Goal: Find specific page/section: Find specific page/section

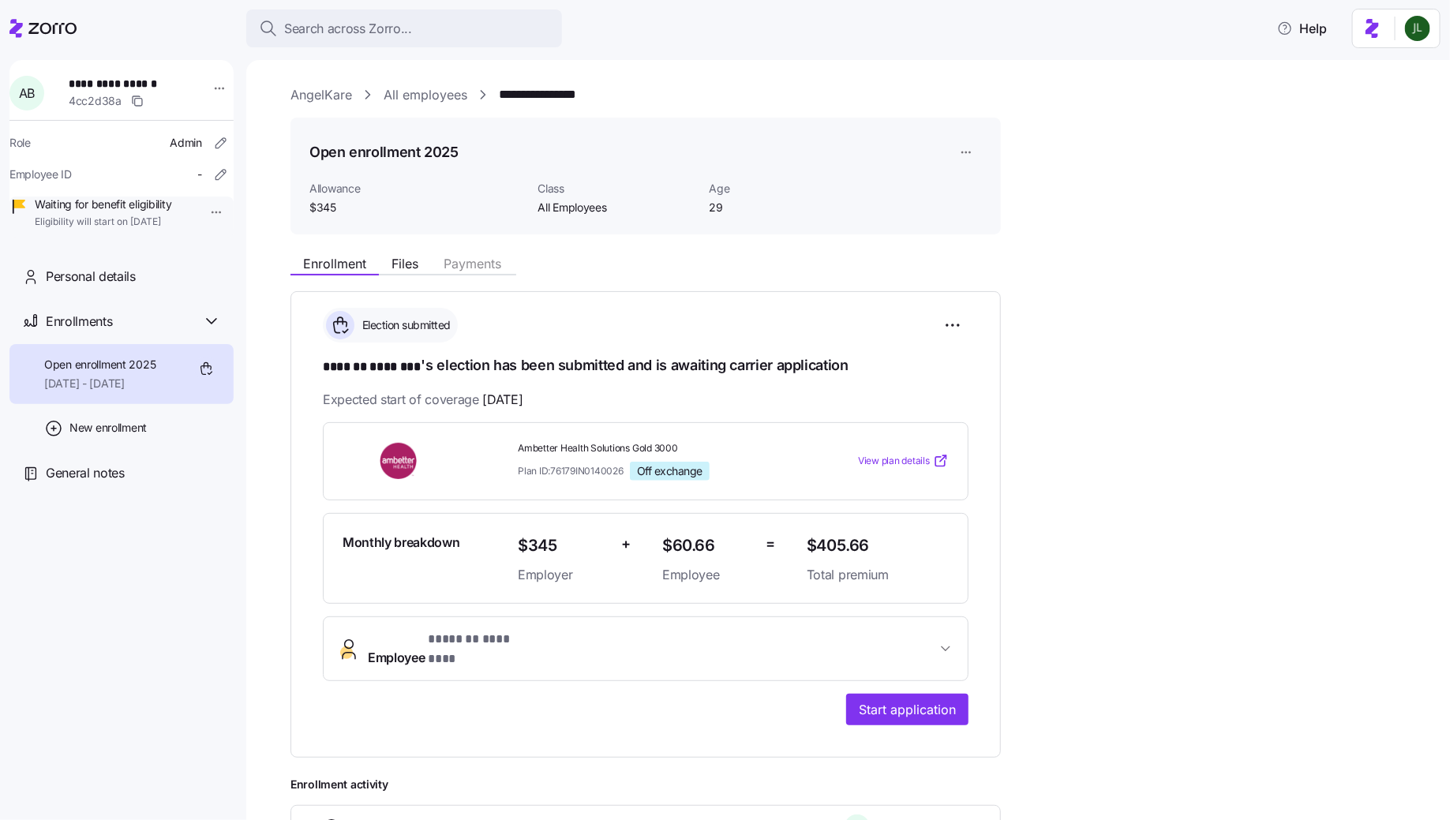
click at [21, 27] on icon at bounding box center [15, 28] width 13 height 18
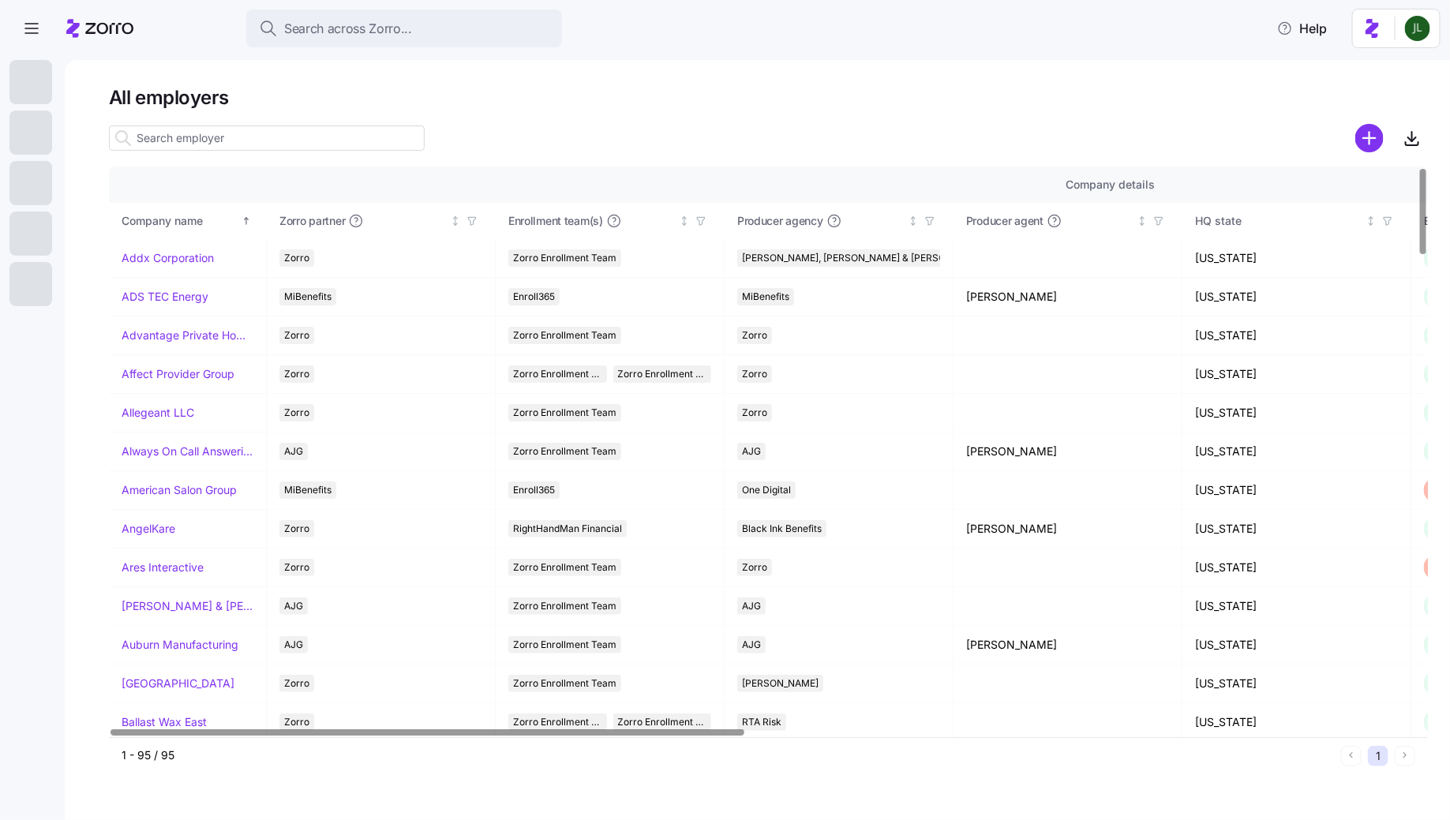
click at [222, 135] on input at bounding box center [267, 138] width 316 height 25
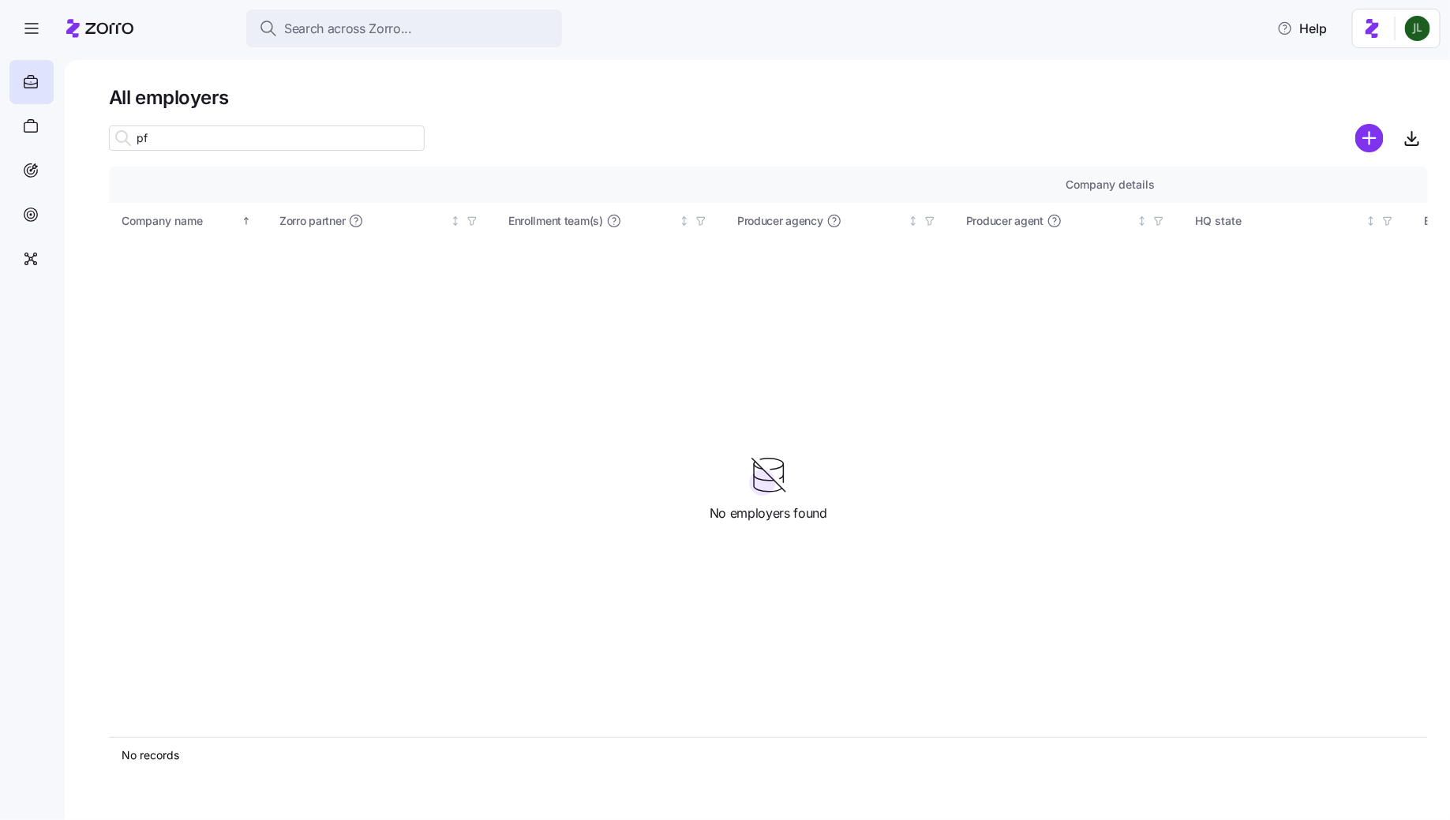
type input "p"
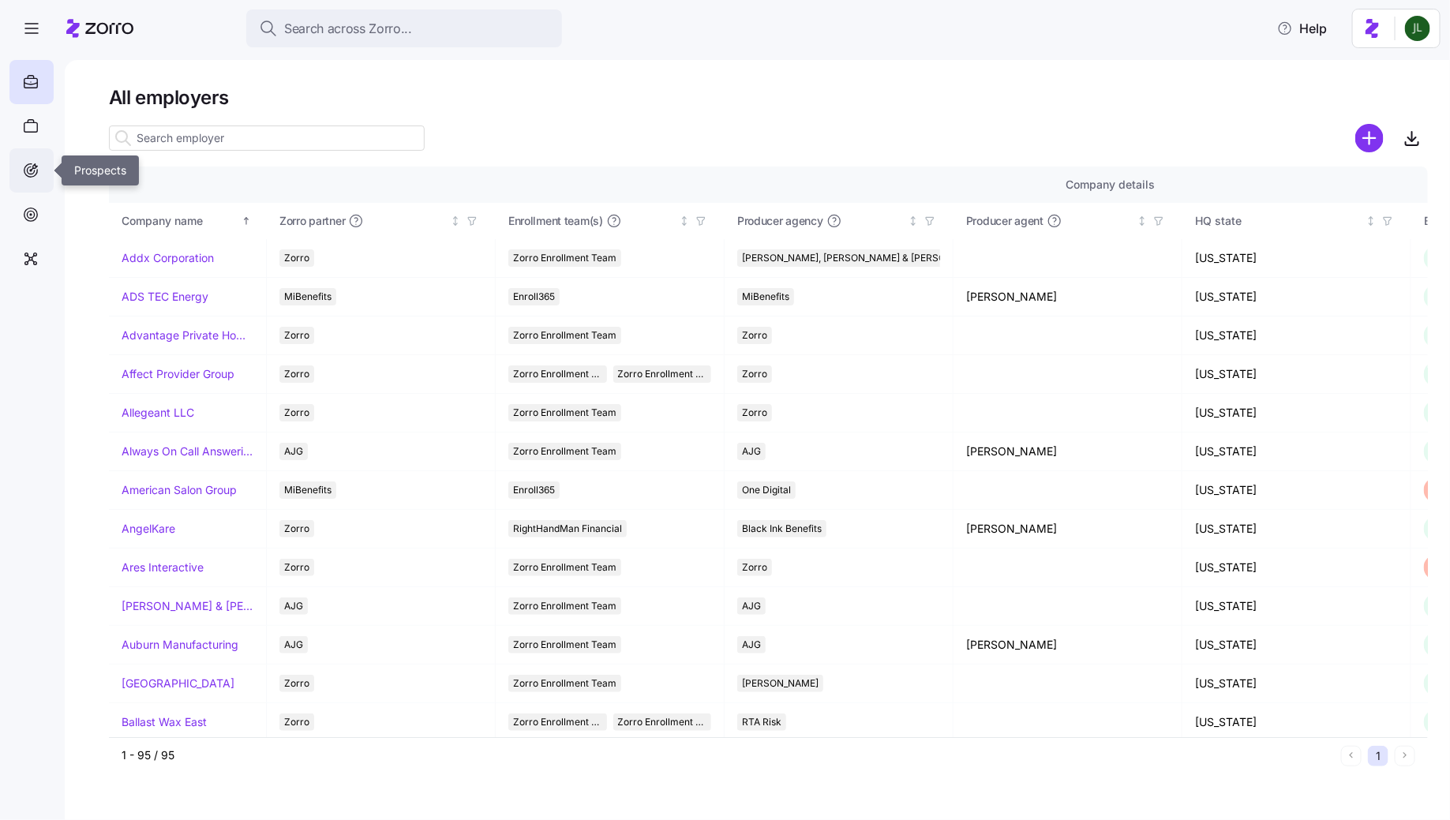
click at [19, 172] on div at bounding box center [31, 170] width 44 height 44
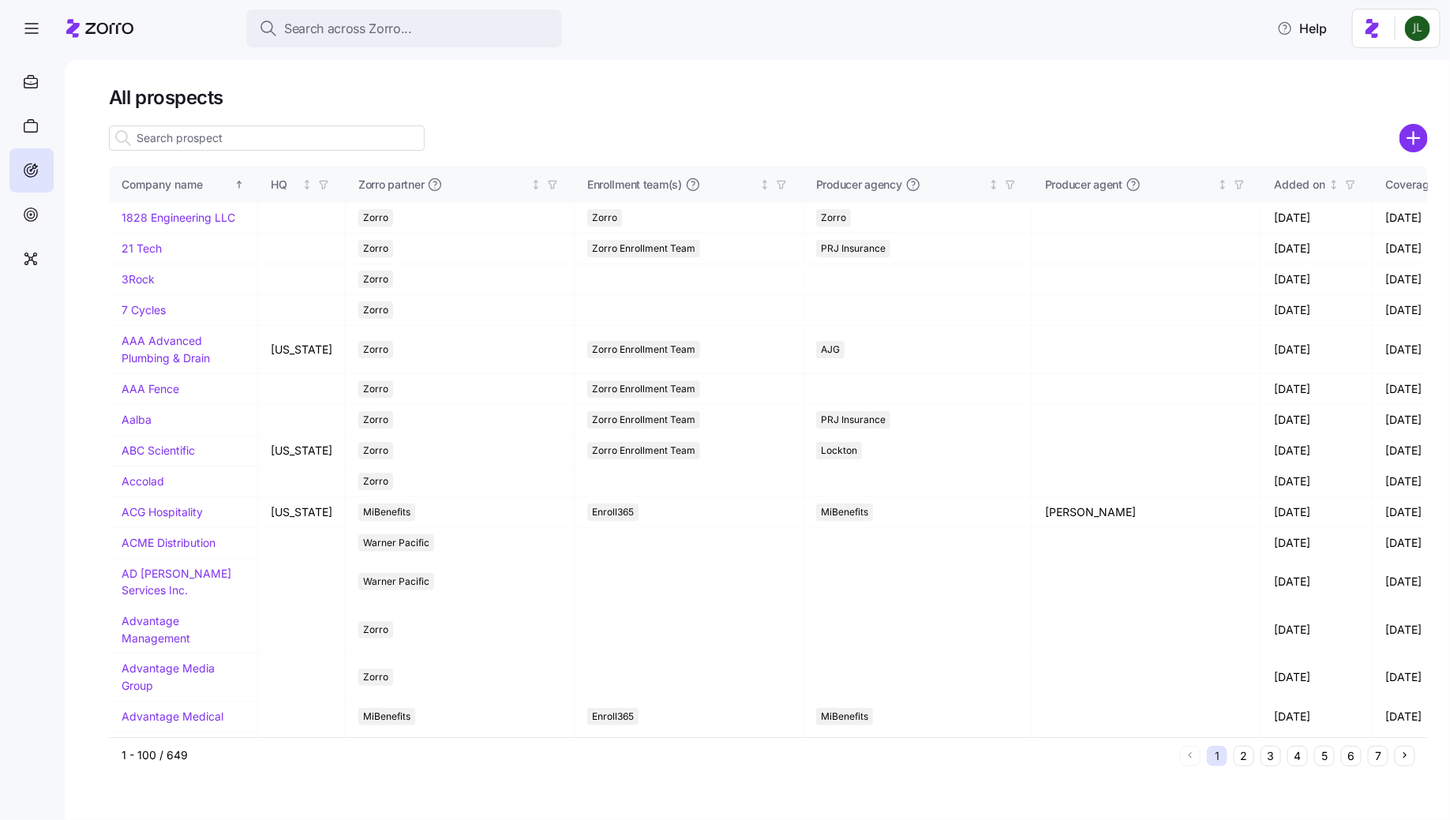
click at [209, 143] on input at bounding box center [267, 138] width 316 height 25
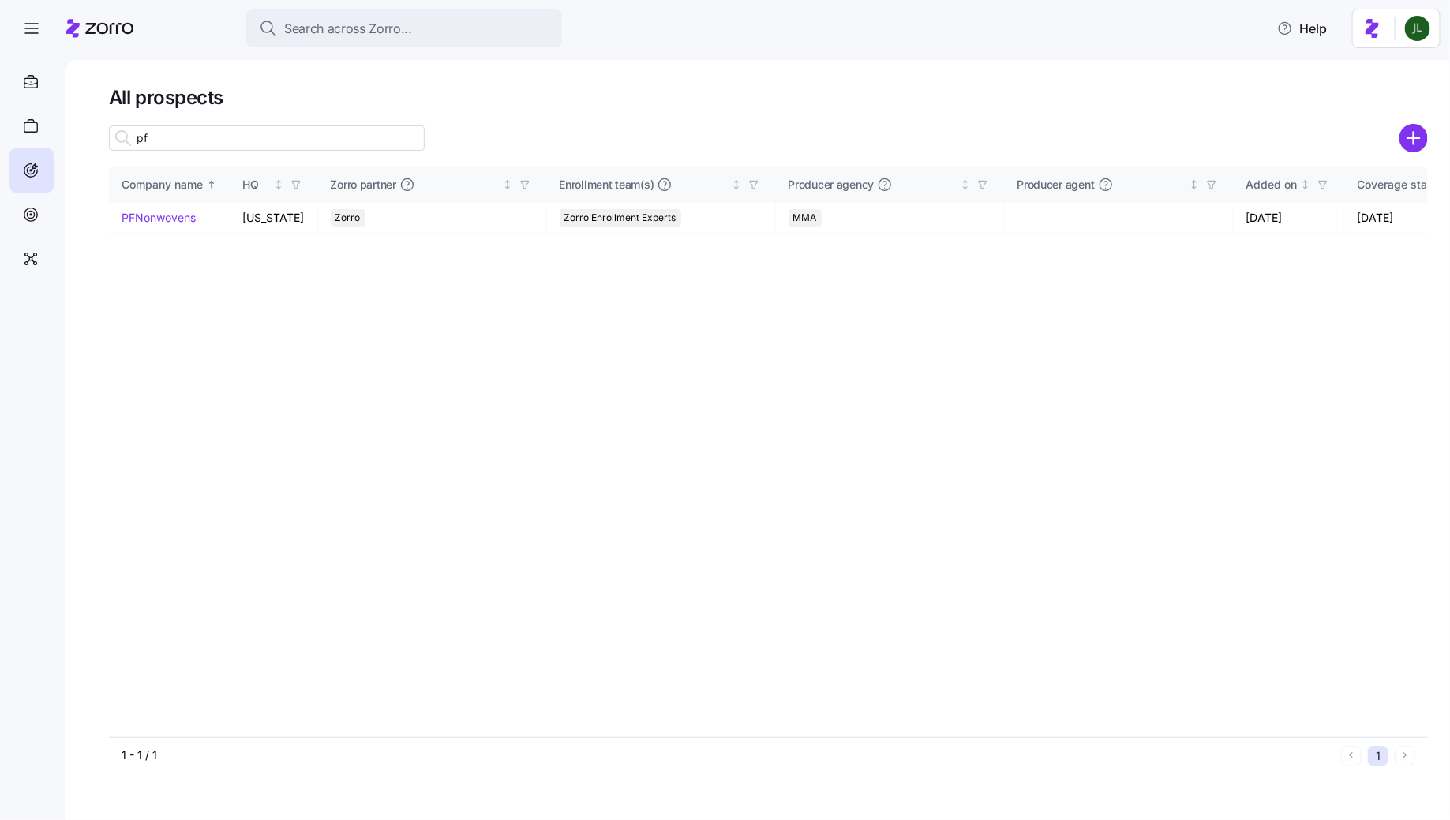
click at [209, 142] on input "pf" at bounding box center [267, 138] width 316 height 25
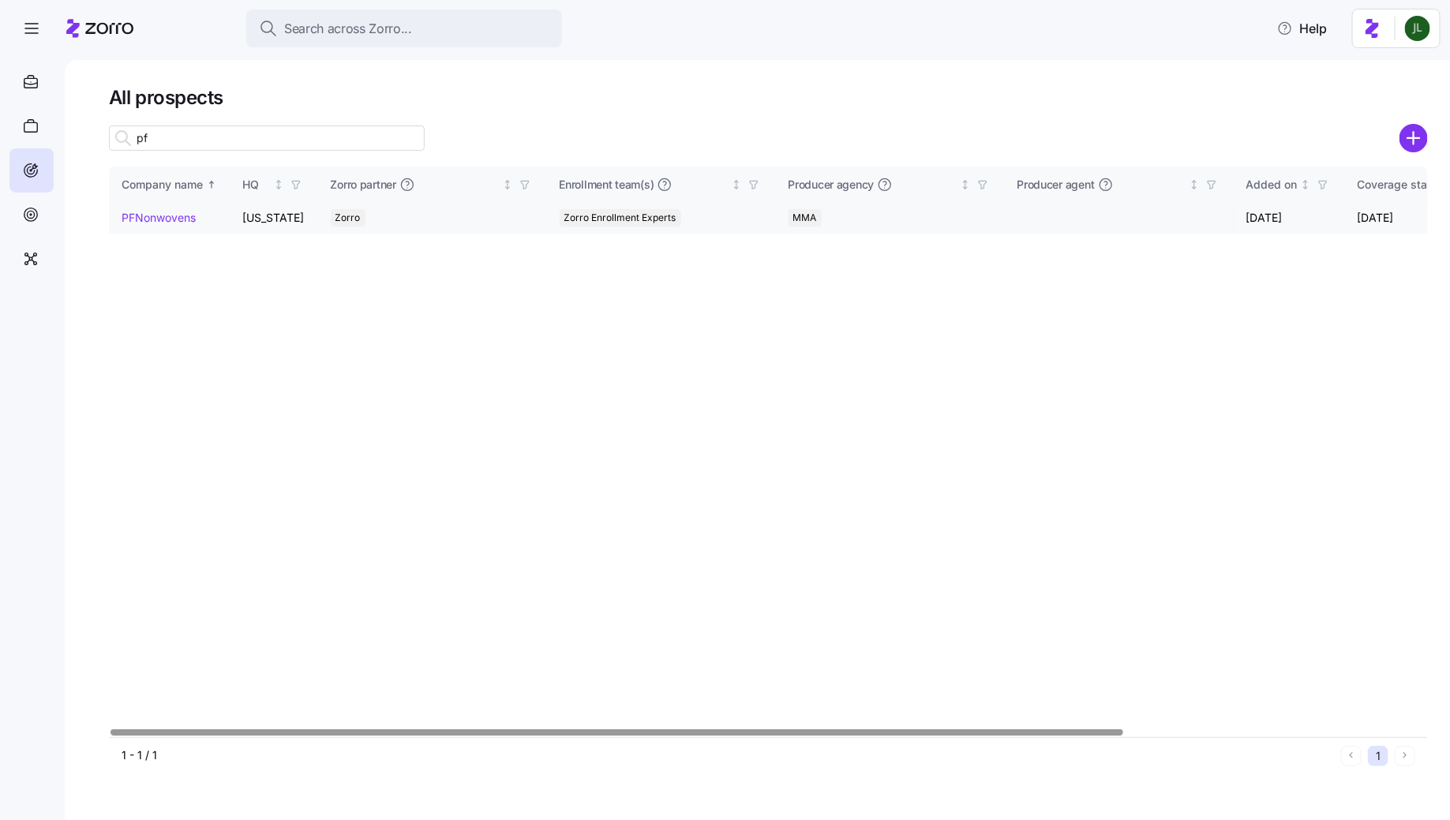
type input "pf"
click at [160, 220] on link "PFNonwovens" at bounding box center [159, 217] width 74 height 13
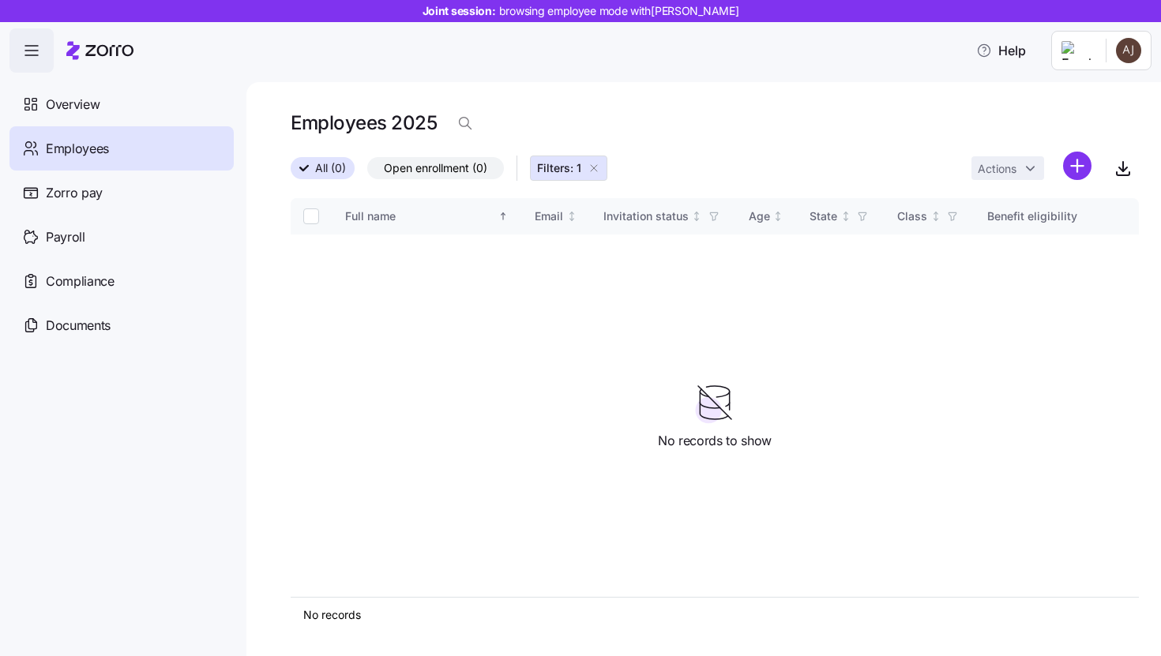
click at [171, 160] on div "Employees" at bounding box center [121, 148] width 224 height 44
